Goal: Task Accomplishment & Management: Use online tool/utility

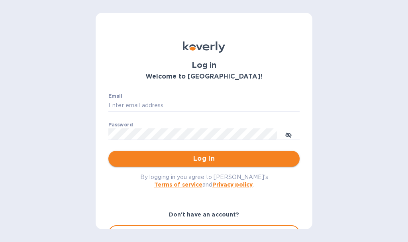
type input "[EMAIL_ADDRESS][DOMAIN_NAME]"
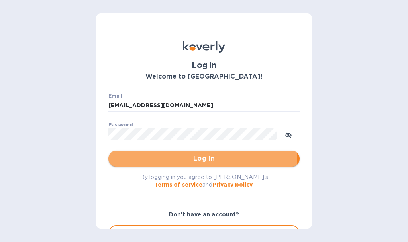
click at [186, 157] on span "Log in" at bounding box center [204, 159] width 179 height 10
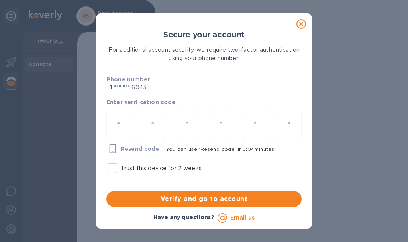
click at [116, 121] on input "number" at bounding box center [118, 125] width 11 height 15
type input "2"
type input "3"
type input "6"
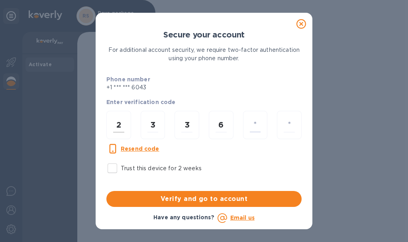
type input "0"
type input "8"
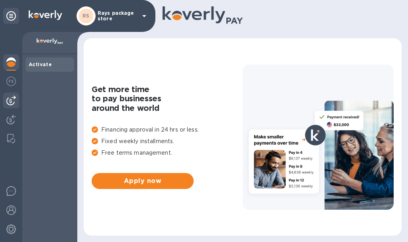
click at [14, 102] on img at bounding box center [11, 101] width 10 height 10
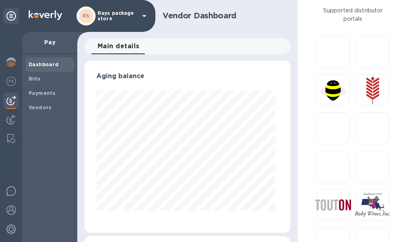
scroll to position [172, 203]
click at [36, 80] on b "Bills" at bounding box center [35, 79] width 12 height 6
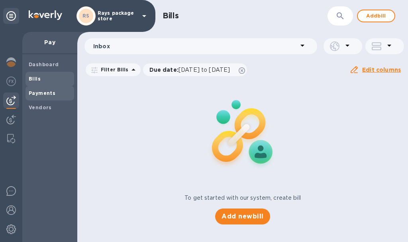
click at [39, 90] on b "Payments" at bounding box center [42, 93] width 27 height 6
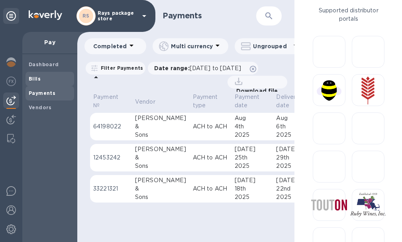
click at [42, 77] on span "Bills" at bounding box center [50, 79] width 42 height 8
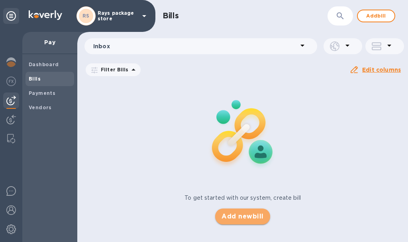
click at [229, 213] on span "Add new bill" at bounding box center [243, 217] width 42 height 10
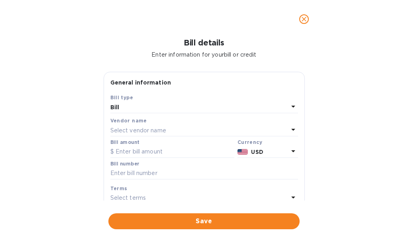
click at [154, 132] on p "Select vendor name" at bounding box center [138, 130] width 56 height 8
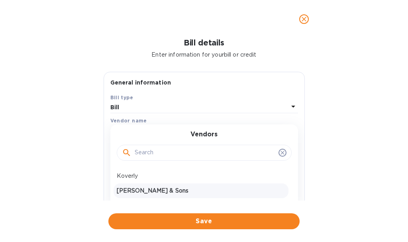
click at [141, 190] on p "Zall & Sons" at bounding box center [201, 191] width 169 height 8
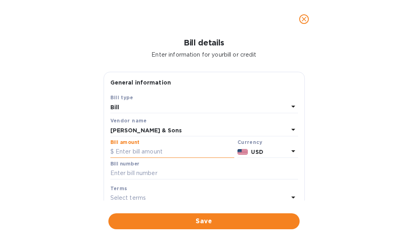
click at [139, 153] on input "text" at bounding box center [172, 152] width 124 height 12
type input "1,985.74"
click at [194, 171] on input "text" at bounding box center [204, 173] width 188 height 12
type input "213331"
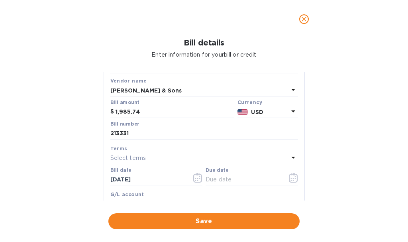
click at [147, 159] on div "Select terms" at bounding box center [199, 158] width 178 height 11
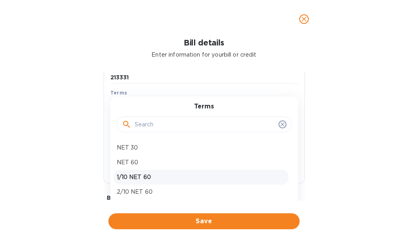
scroll to position [120, 0]
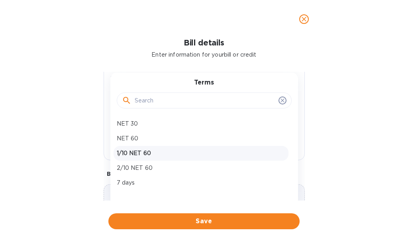
click at [141, 181] on p "7 days" at bounding box center [201, 183] width 169 height 8
type input "08/23/2025"
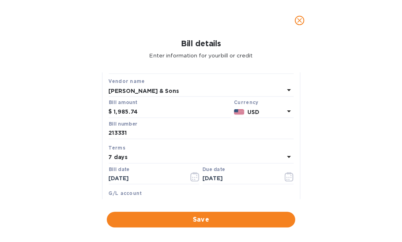
scroll to position [0, 0]
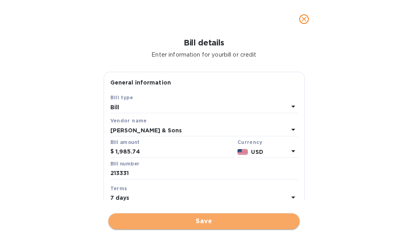
click at [185, 223] on span "Save" at bounding box center [204, 221] width 179 height 10
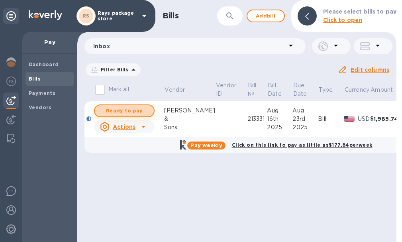
click at [143, 112] on span "Ready to pay" at bounding box center [124, 111] width 46 height 10
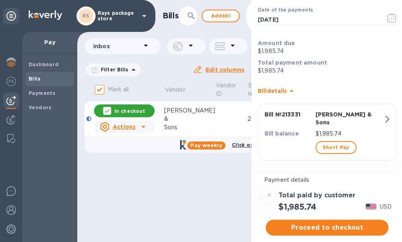
scroll to position [6, 0]
click at [315, 223] on span "Proceed to checkout" at bounding box center [327, 228] width 110 height 10
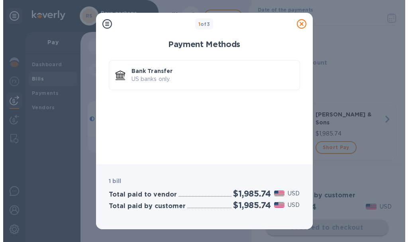
scroll to position [0, 0]
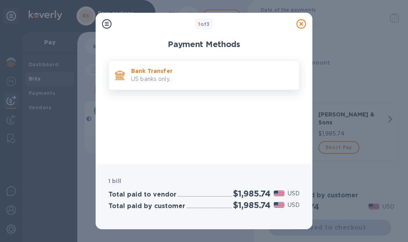
click at [177, 80] on p "US banks only." at bounding box center [212, 79] width 162 height 8
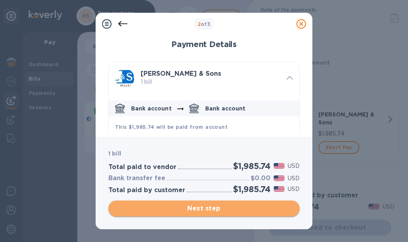
click at [216, 214] on button "Next step" at bounding box center [203, 208] width 191 height 16
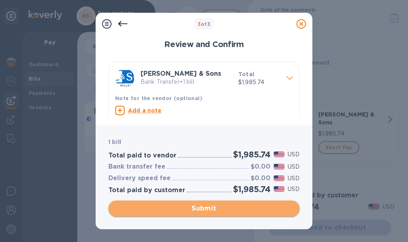
click at [216, 211] on span "Submit" at bounding box center [204, 209] width 179 height 10
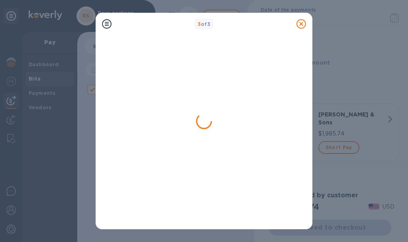
checkbox input "false"
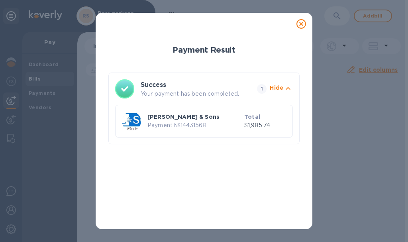
click at [300, 25] on icon at bounding box center [302, 24] width 10 height 10
